Goal: Navigation & Orientation: Find specific page/section

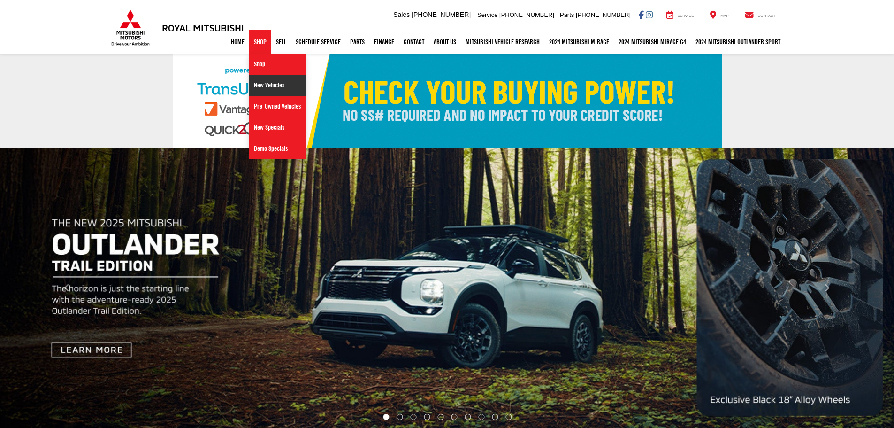
drag, startPoint x: 0, startPoint y: 0, endPoint x: 261, endPoint y: 84, distance: 274.3
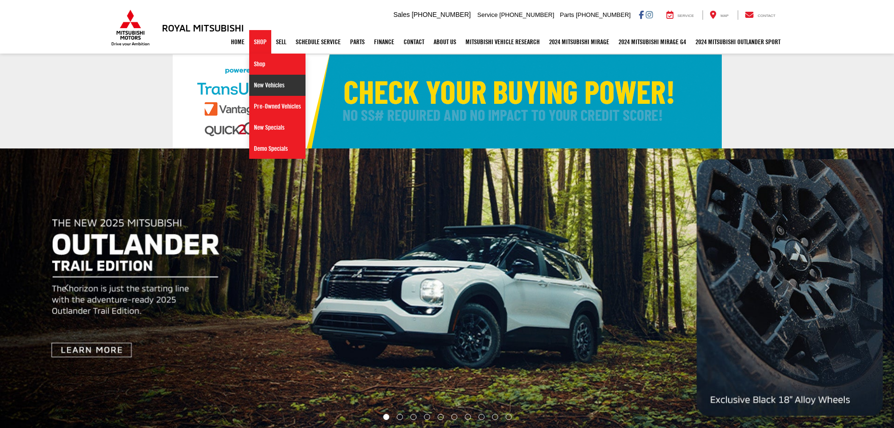
click at [261, 84] on link "New Vehicles" at bounding box center [277, 85] width 56 height 21
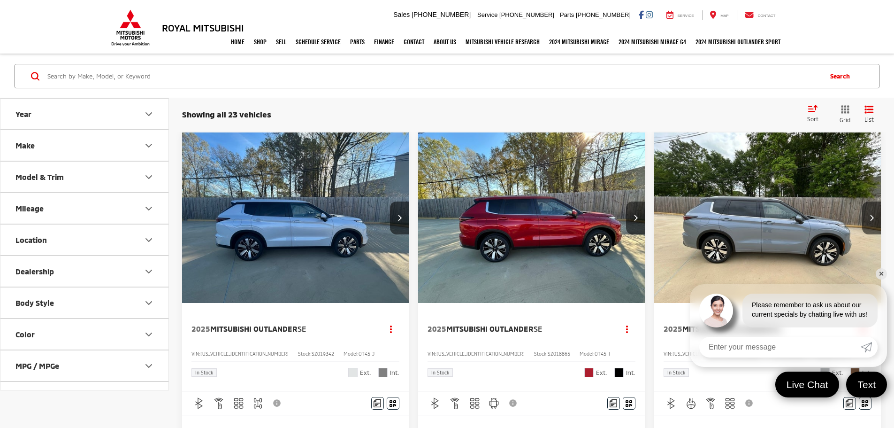
click at [884, 273] on link "✕" at bounding box center [881, 273] width 11 height 11
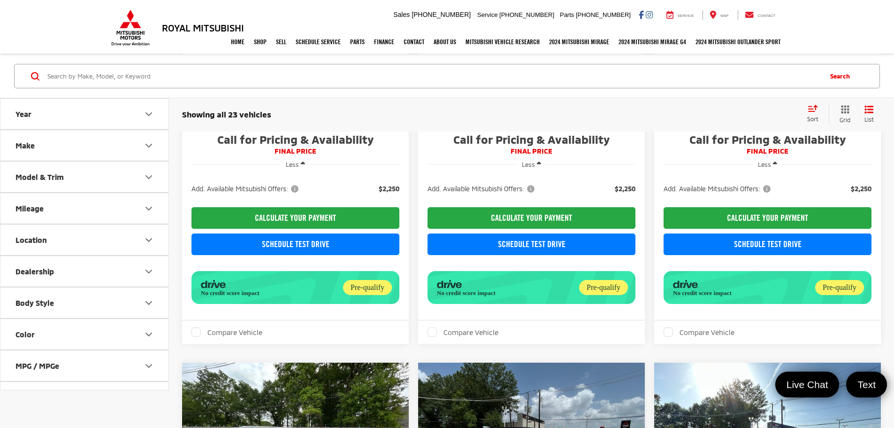
scroll to position [375, 0]
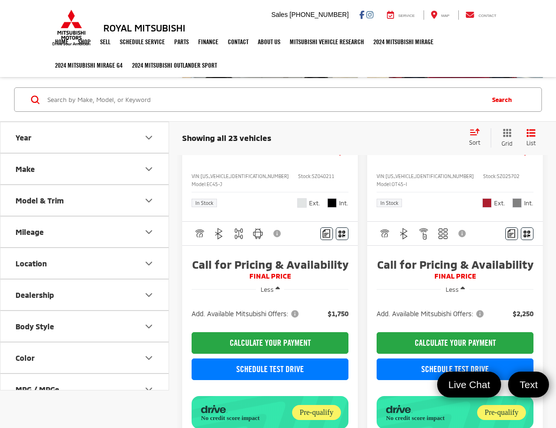
scroll to position [892, 0]
